Goal: Communication & Community: Participate in discussion

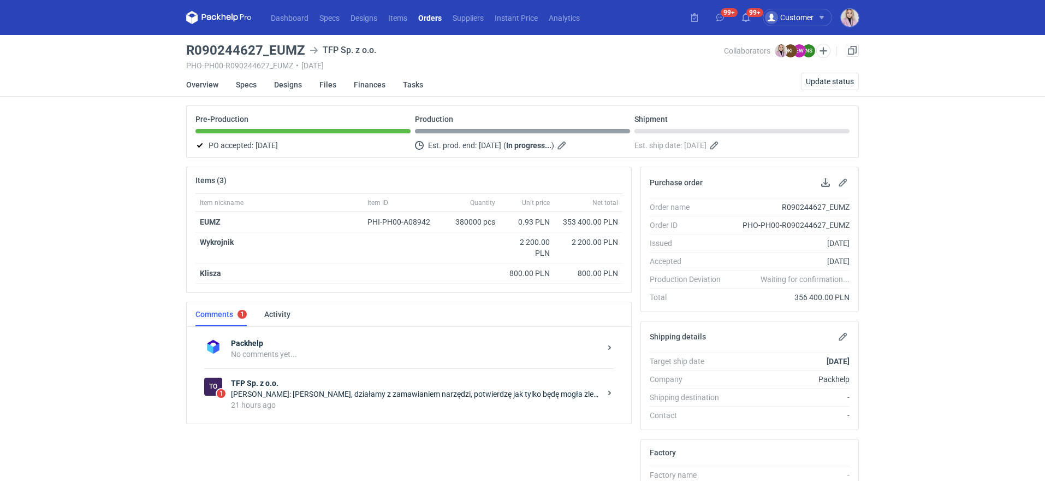
click at [384, 381] on strong "TFP Sp. z o.o." at bounding box center [416, 382] width 370 height 11
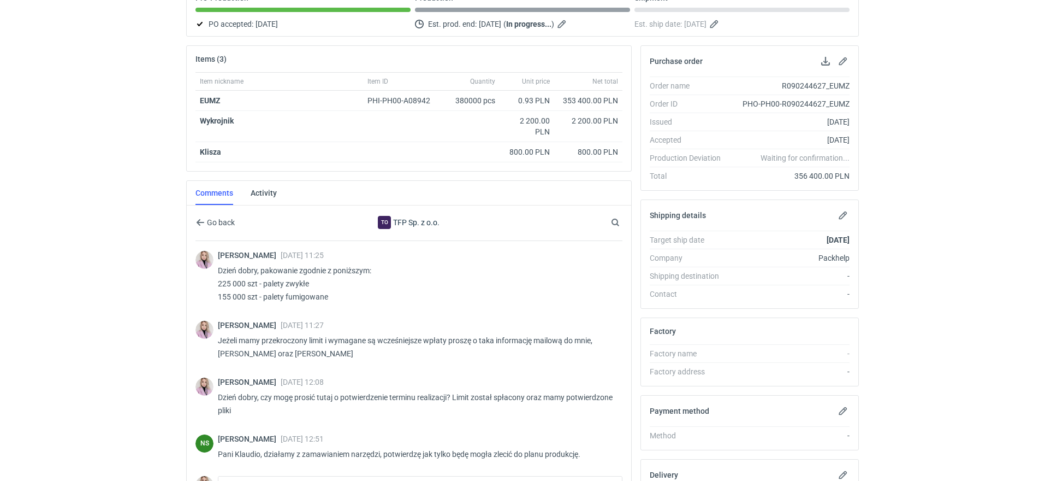
scroll to position [229, 0]
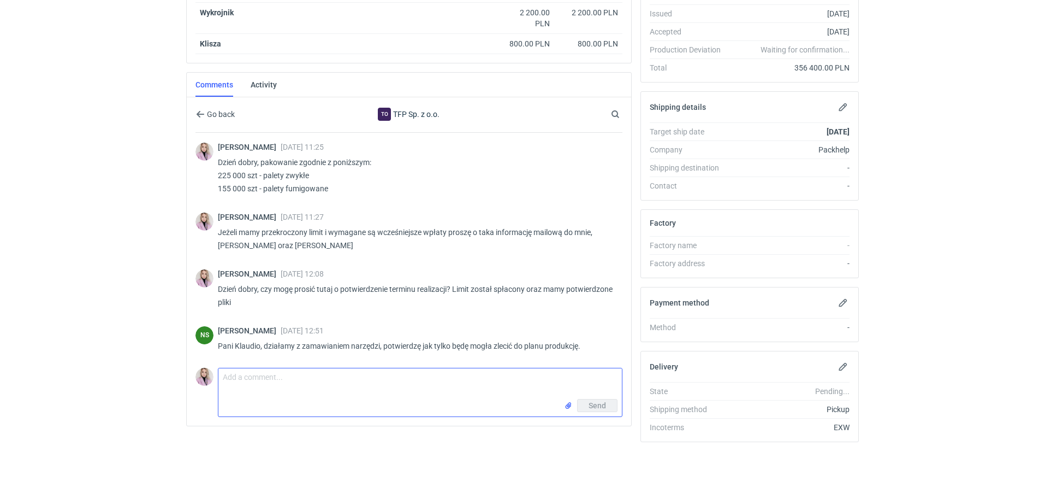
click at [254, 372] on textarea "Comment message" at bounding box center [420, 383] width 404 height 31
type textarea "Dzień dobry, chciałam tylko potwierdzić że 5.09 to na pewno właściwy termin? Po…"
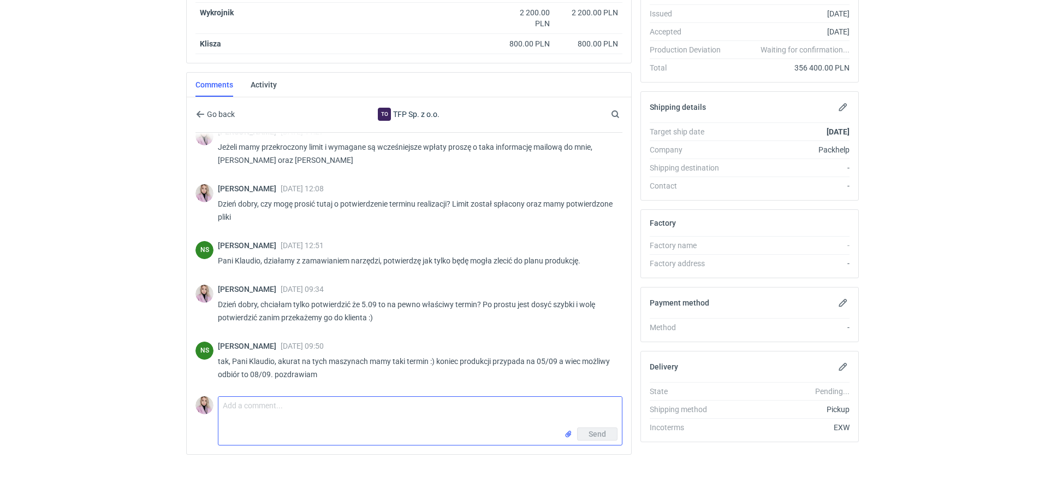
scroll to position [85, 0]
click at [351, 236] on div "NS [PERSON_NAME] [DATE] 12:51 Pani Klaudio, działamy z zamawianiem narzędzi, po…" at bounding box center [408, 256] width 427 height 44
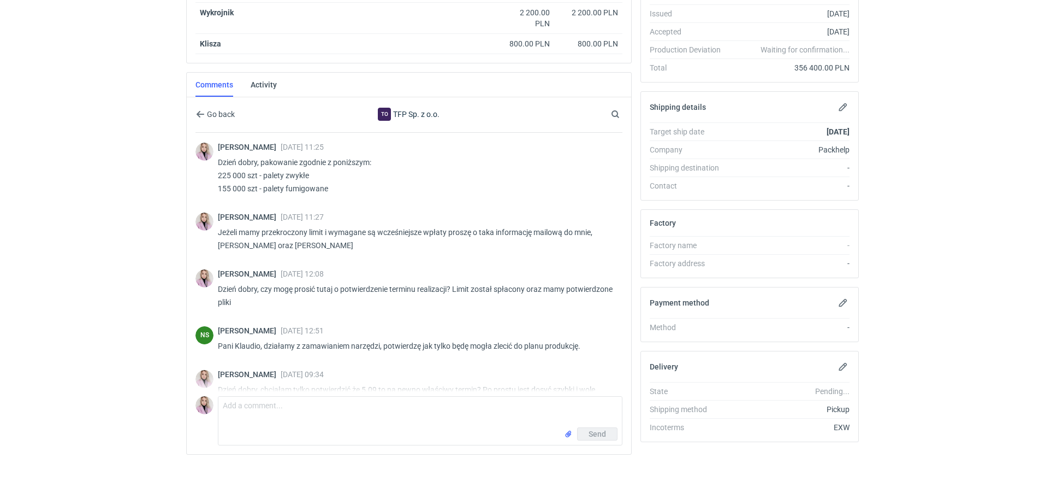
click at [108, 223] on div "Dashboard Specs Designs Items Orders Suppliers Instant Price Analytics 99+ 99+ …" at bounding box center [522, 11] width 1045 height 481
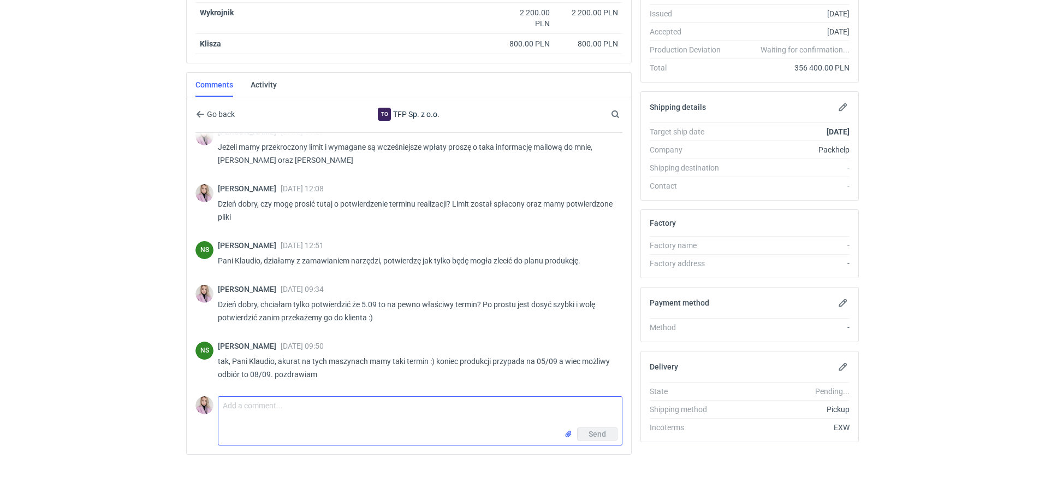
click at [247, 407] on textarea "Comment message" at bounding box center [420, 411] width 404 height 31
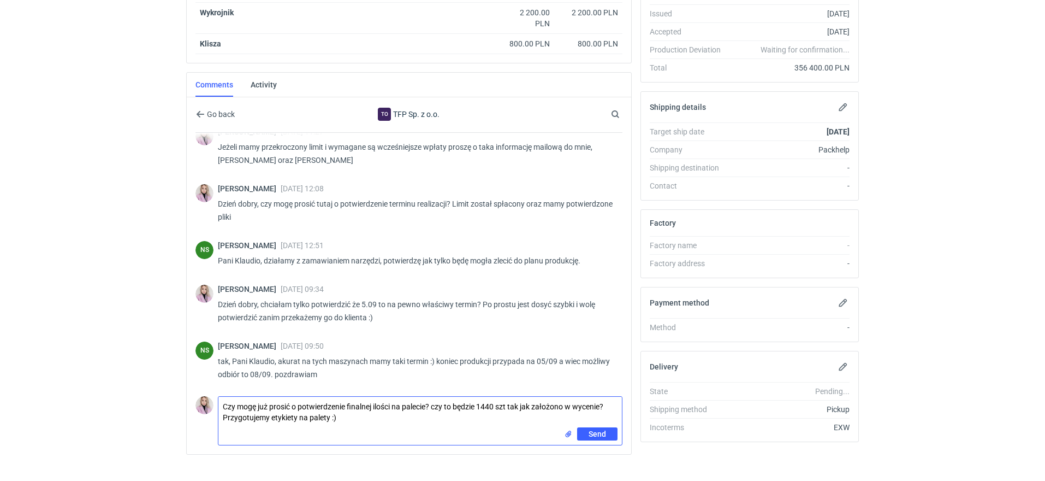
click at [272, 417] on textarea "Czy mogę już prosić o potwierdzenie finalnej ilości na palecie? czy to będzie 1…" at bounding box center [420, 411] width 404 height 31
click at [372, 413] on textarea "Czy mogę już prosić o potwierdzenie finalnej ilości na palecie? czy to będzie 1…" at bounding box center [420, 411] width 404 height 31
type textarea "Czy mogę już prosić o potwierdzenie finalnej ilości na palecie? czy to będzie 1…"
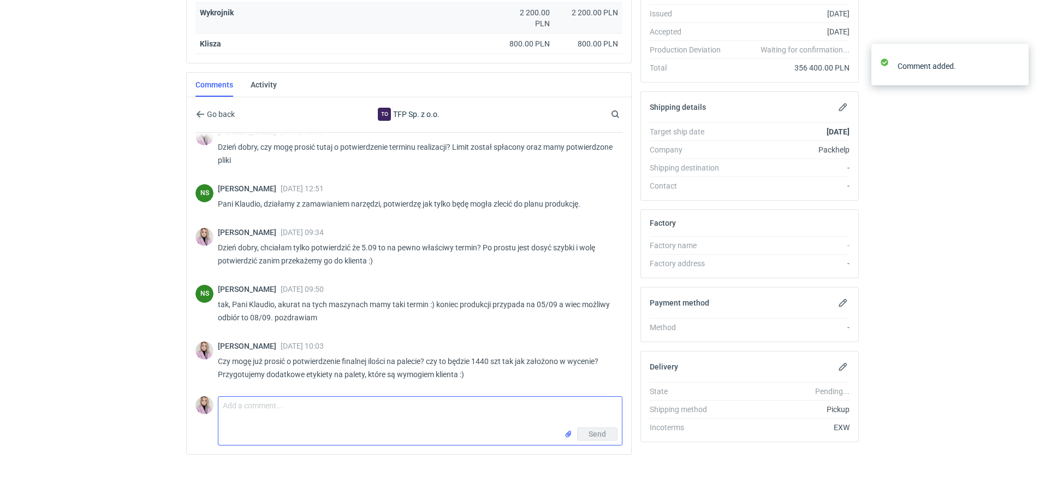
scroll to position [142, 0]
click at [80, 0] on div "Dashboard Specs Designs Items Orders Suppliers Instant Price Analytics 99+ 99+ …" at bounding box center [522, 11] width 1045 height 481
